Goal: Transaction & Acquisition: Obtain resource

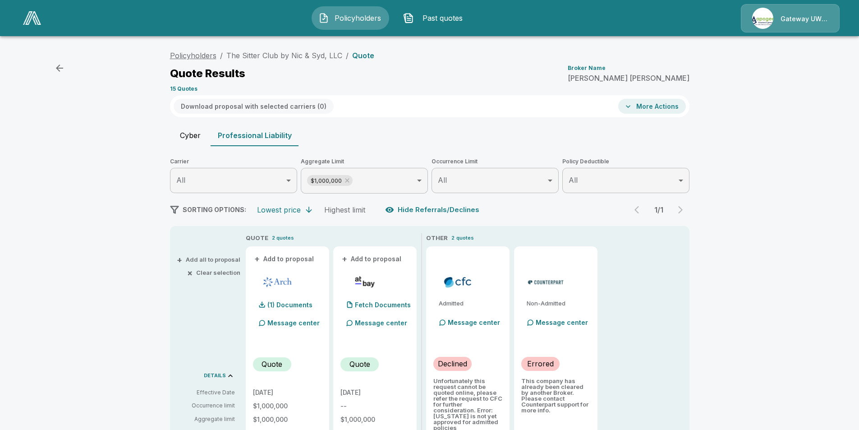
click at [216, 52] on link "Policyholders" at bounding box center [193, 55] width 46 height 9
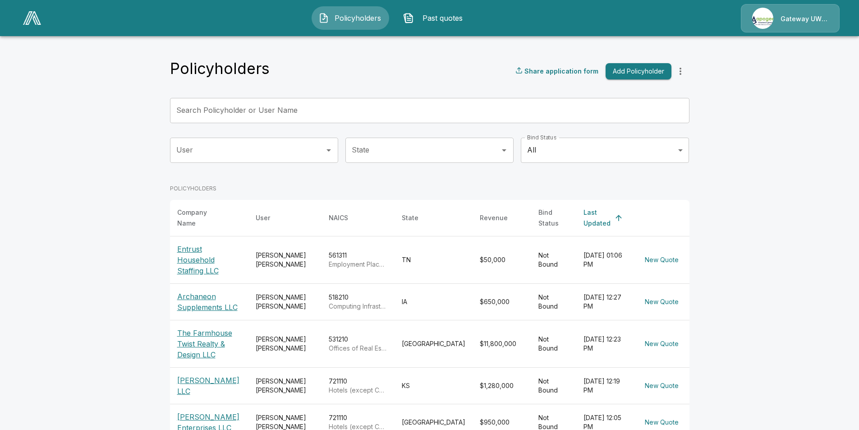
click at [218, 251] on p "Entrust Household Staffing LLC" at bounding box center [209, 259] width 64 height 32
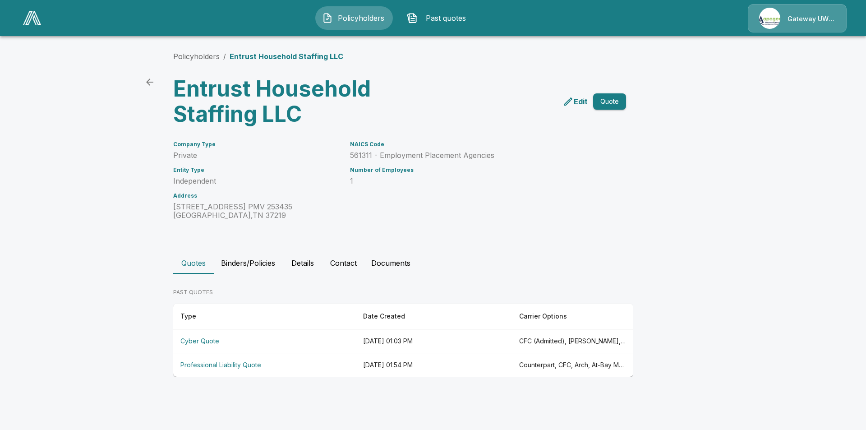
click at [429, 348] on th "[DATE] 01:03 PM" at bounding box center [434, 341] width 156 height 24
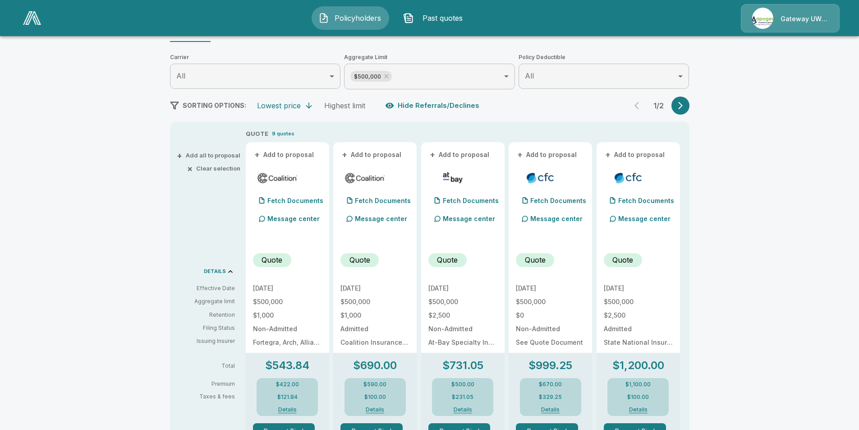
scroll to position [239, 0]
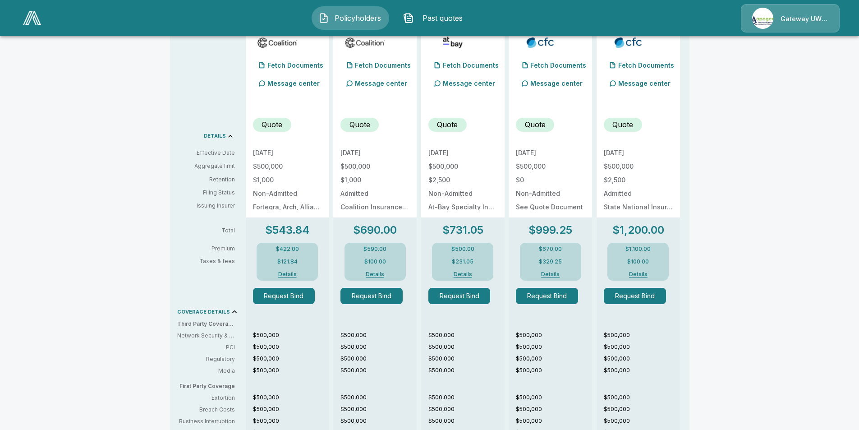
click at [299, 255] on div "$422.00 $121.84 Details" at bounding box center [287, 262] width 61 height 38
click at [289, 274] on button "Details" at bounding box center [287, 273] width 36 height 5
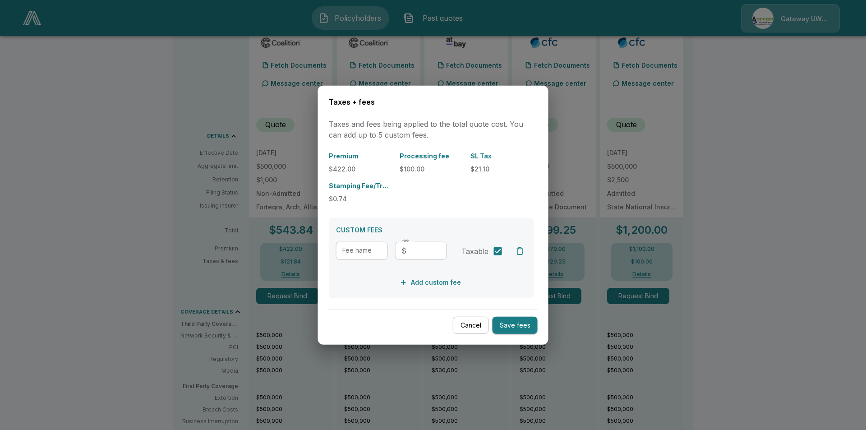
click at [476, 325] on button "Cancel" at bounding box center [471, 325] width 36 height 18
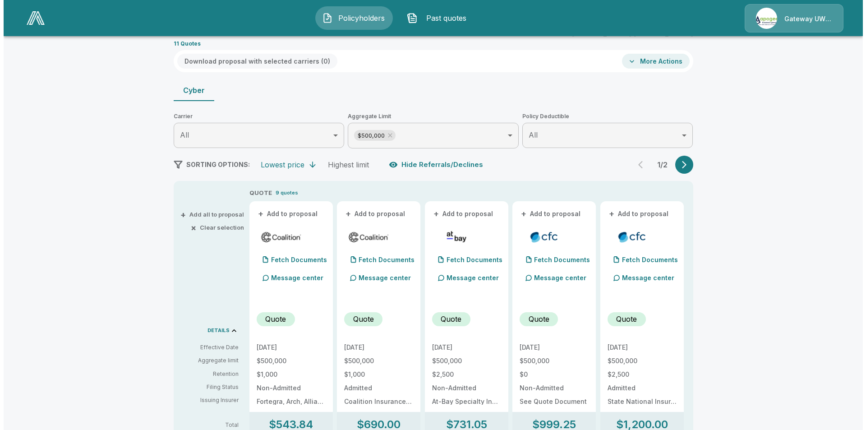
scroll to position [0, 0]
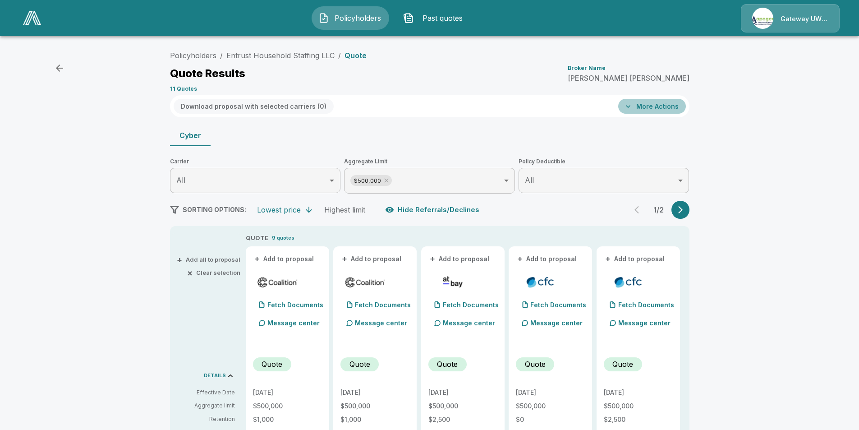
click at [671, 106] on button "More Actions" at bounding box center [652, 106] width 68 height 15
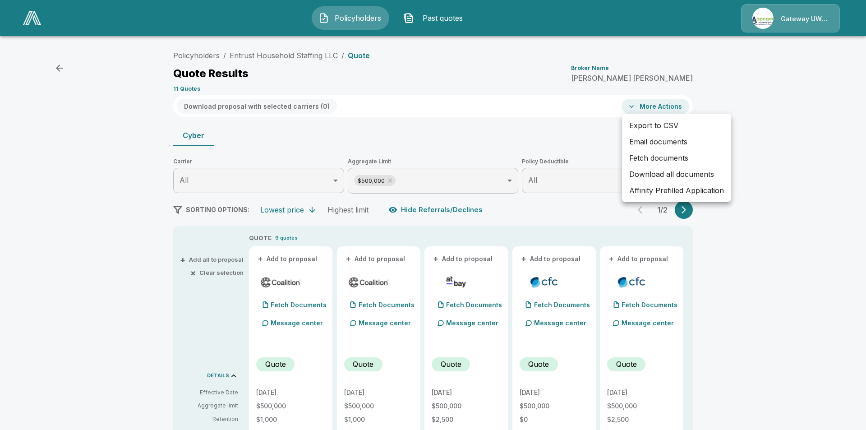
click at [643, 138] on li "Email documents" at bounding box center [676, 141] width 109 height 16
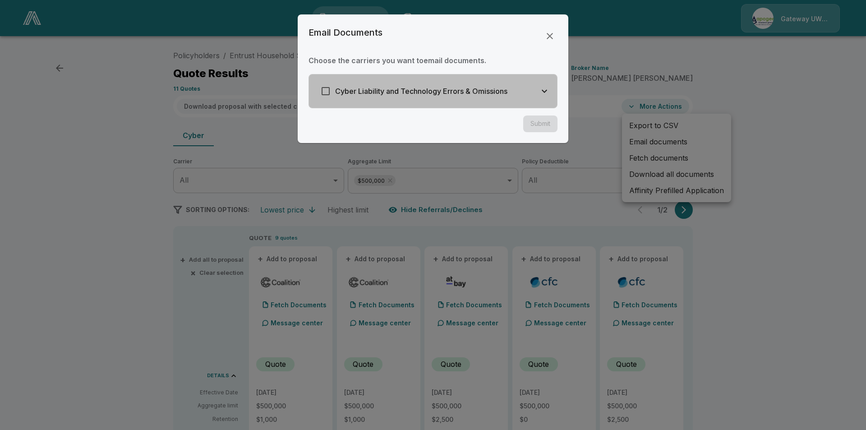
click at [487, 106] on div "Cyber Liability and Technology Errors & Omissions" at bounding box center [433, 90] width 248 height 33
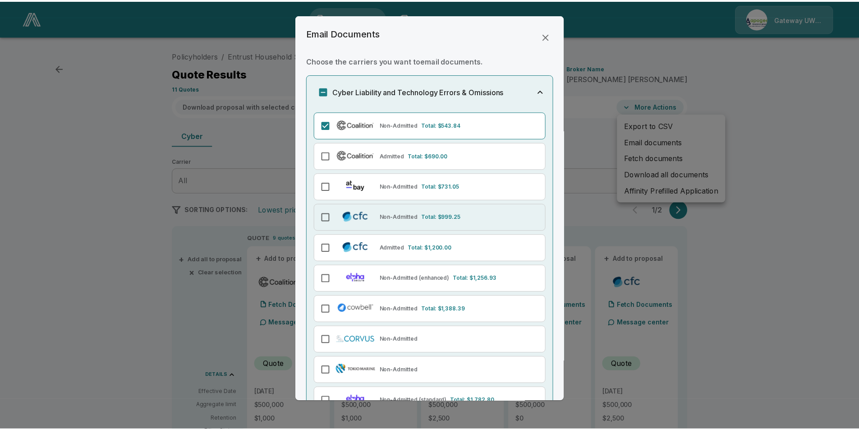
scroll to position [59, 0]
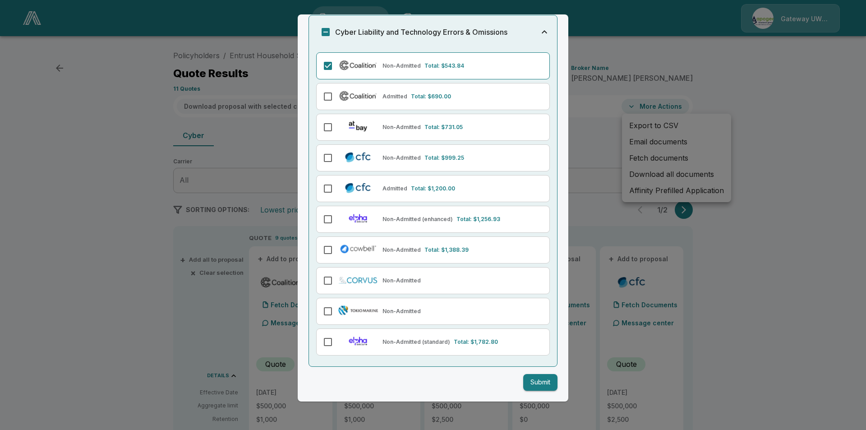
click at [535, 378] on button "Submit" at bounding box center [540, 382] width 34 height 17
